Goal: Navigation & Orientation: Go to known website

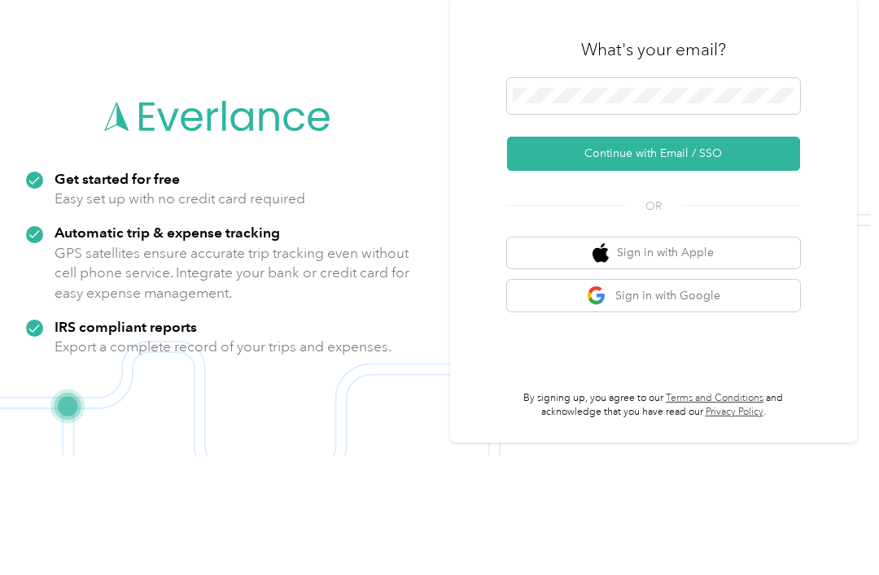
click at [729, 256] on button "Continue with Email / SSO" at bounding box center [653, 273] width 293 height 34
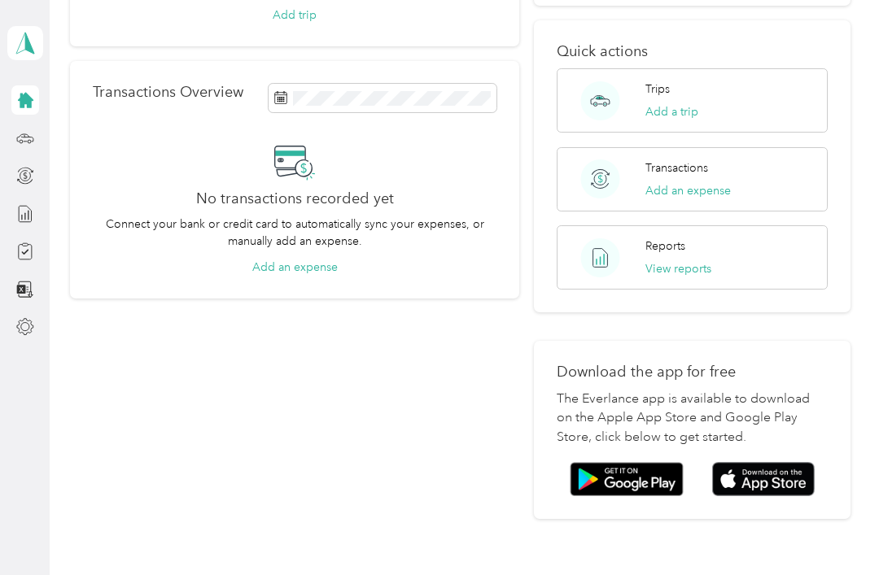
scroll to position [246, 0]
